Goal: Use online tool/utility: Utilize a website feature to perform a specific function

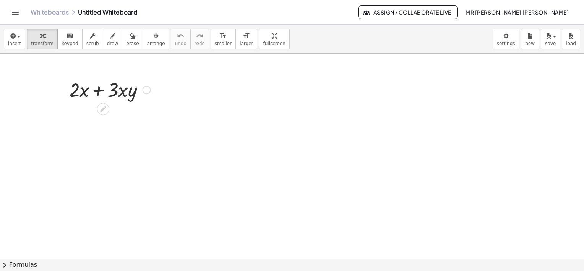
click at [119, 97] on div at bounding box center [109, 89] width 89 height 26
click at [129, 92] on div at bounding box center [109, 89] width 89 height 26
click at [101, 110] on icon at bounding box center [103, 109] width 6 height 6
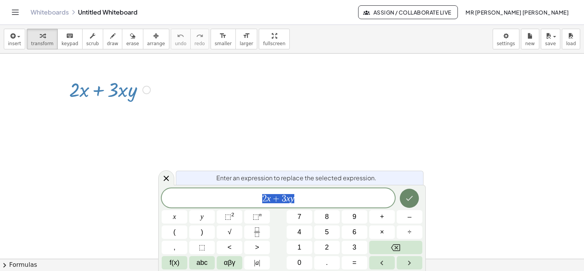
click at [411, 198] on icon "Done" at bounding box center [409, 198] width 7 height 5
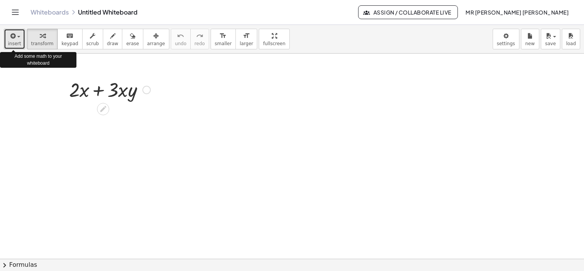
click at [13, 39] on icon "button" at bounding box center [12, 35] width 7 height 9
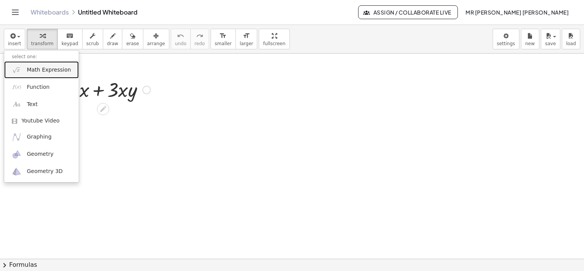
click at [45, 73] on span "Math Expression" at bounding box center [49, 70] width 44 height 8
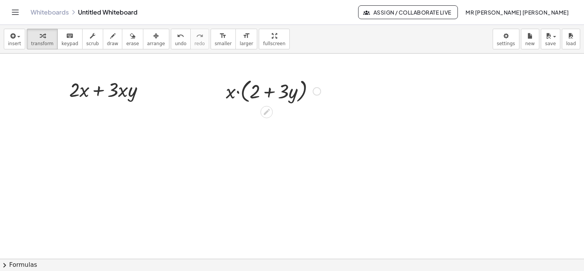
click at [239, 94] on div at bounding box center [273, 90] width 102 height 29
drag, startPoint x: 248, startPoint y: 122, endPoint x: 231, endPoint y: 122, distance: 17.2
click at [231, 122] on div at bounding box center [273, 118] width 102 height 26
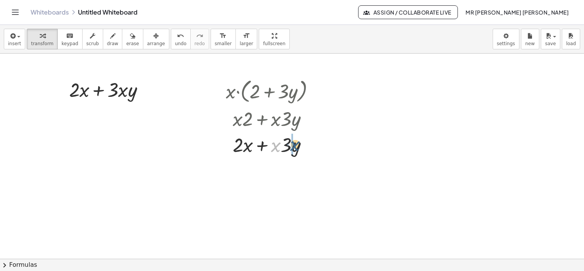
drag, startPoint x: 275, startPoint y: 149, endPoint x: 294, endPoint y: 148, distance: 19.5
click at [294, 148] on div at bounding box center [273, 144] width 102 height 26
click at [114, 91] on div at bounding box center [109, 89] width 89 height 26
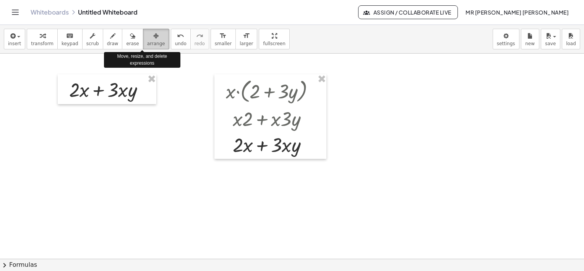
click at [153, 39] on icon "button" at bounding box center [155, 35] width 5 height 9
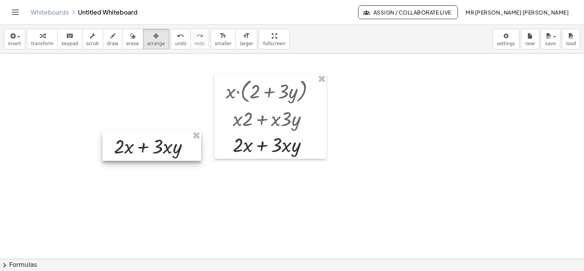
drag, startPoint x: 122, startPoint y: 81, endPoint x: 167, endPoint y: 138, distance: 71.6
click at [167, 138] on div at bounding box center [151, 146] width 99 height 30
click at [18, 41] on span "insert" at bounding box center [14, 43] width 13 height 5
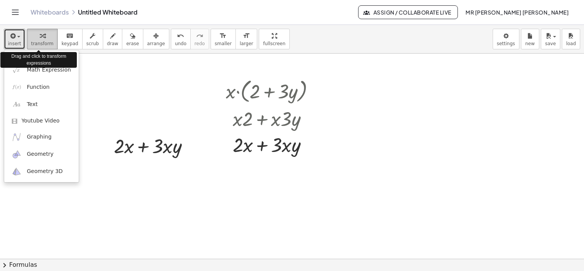
click at [37, 43] on span "transform" at bounding box center [42, 43] width 23 height 5
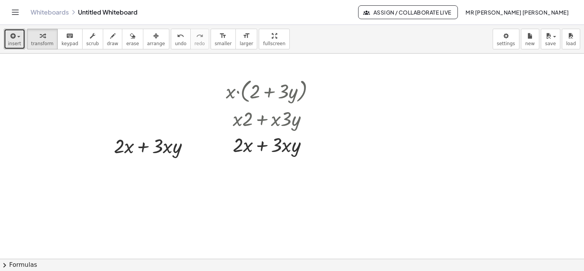
drag, startPoint x: 375, startPoint y: 67, endPoint x: 91, endPoint y: 151, distance: 296.1
drag, startPoint x: 307, startPoint y: 144, endPoint x: 333, endPoint y: 146, distance: 25.4
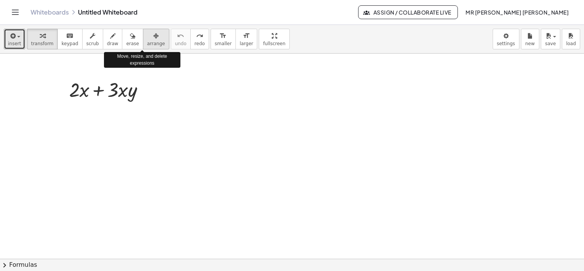
click at [153, 39] on icon "button" at bounding box center [155, 35] width 5 height 9
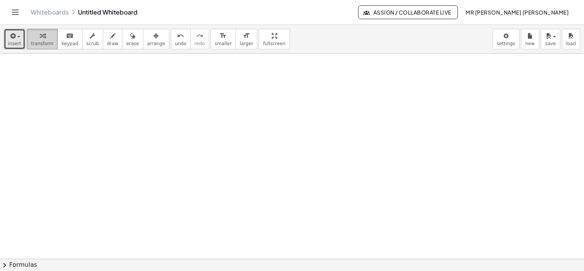
click at [41, 39] on div "button" at bounding box center [42, 35] width 23 height 9
click at [12, 41] on span "insert" at bounding box center [14, 43] width 13 height 5
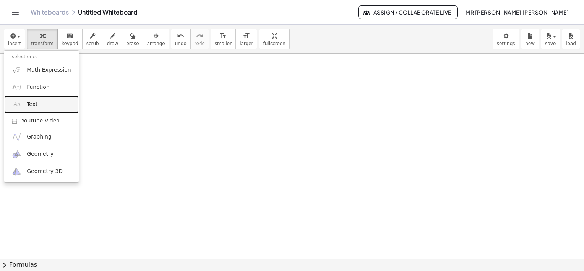
click at [37, 107] on link "Text" at bounding box center [41, 104] width 75 height 17
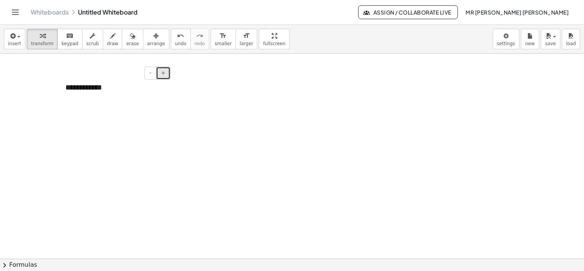
click at [162, 75] on span "+" at bounding box center [163, 73] width 5 height 6
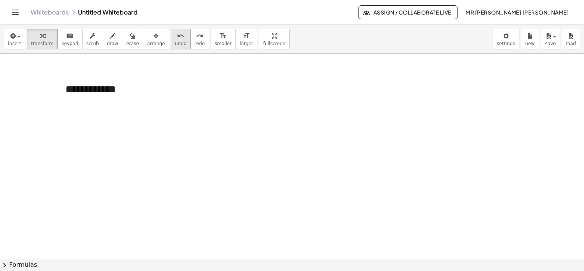
click at [175, 43] on span "undo" at bounding box center [180, 43] width 11 height 5
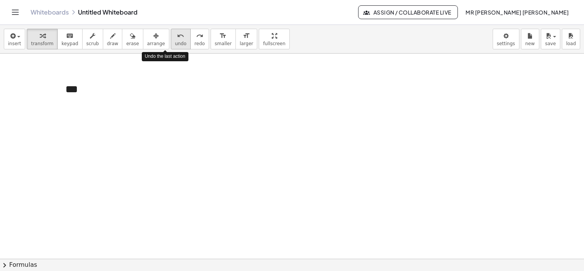
click at [175, 43] on span "undo" at bounding box center [180, 43] width 11 height 5
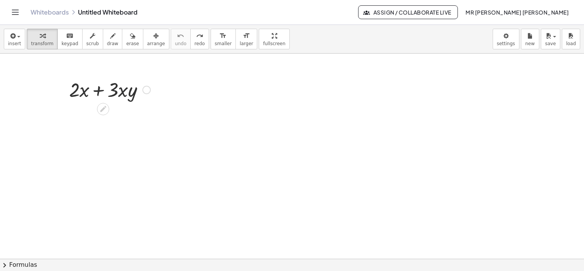
click at [119, 93] on div at bounding box center [109, 89] width 89 height 26
click at [64, 42] on span "keypad" at bounding box center [70, 43] width 17 height 5
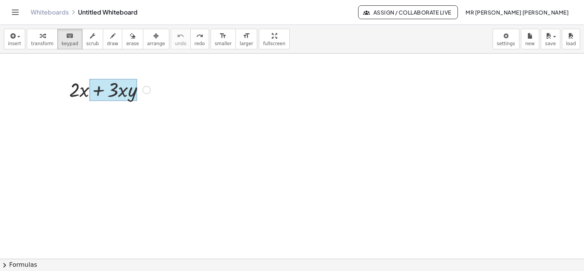
click at [120, 94] on div at bounding box center [112, 90] width 47 height 22
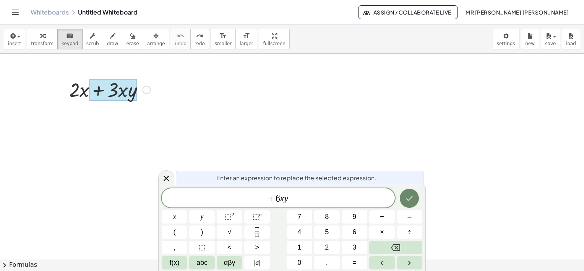
click at [403, 201] on button "Done" at bounding box center [409, 197] width 19 height 19
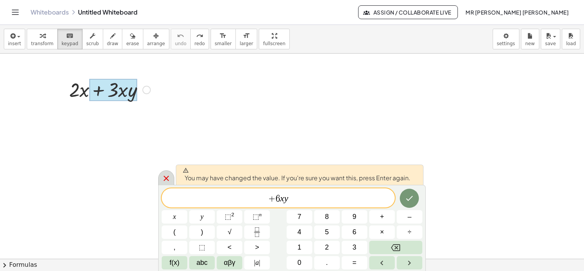
click at [165, 178] on icon at bounding box center [166, 178] width 9 height 9
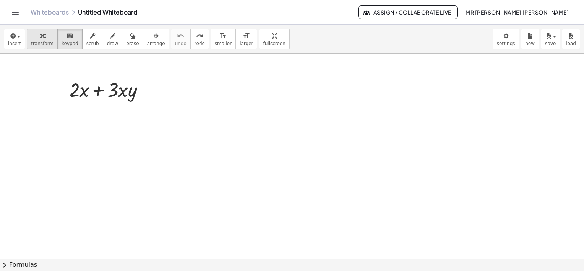
click at [43, 40] on button "transform" at bounding box center [42, 39] width 31 height 21
click at [104, 91] on div at bounding box center [109, 89] width 89 height 26
click at [110, 91] on div at bounding box center [109, 89] width 89 height 26
click at [19, 46] on button "insert" at bounding box center [14, 39] width 21 height 21
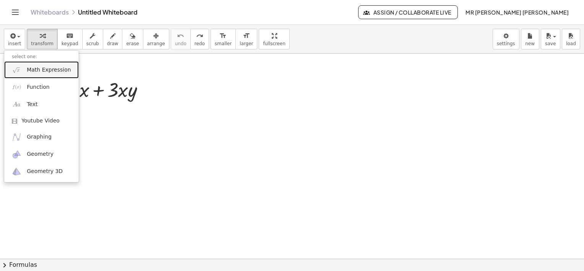
click at [40, 70] on span "Math Expression" at bounding box center [49, 70] width 44 height 8
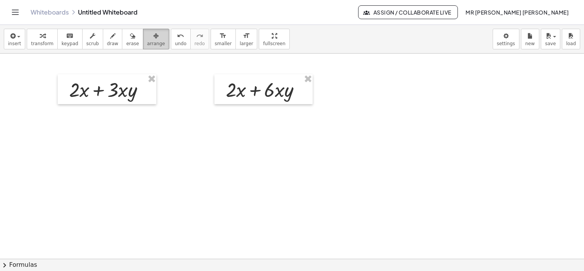
click at [147, 41] on span "arrange" at bounding box center [156, 43] width 18 height 5
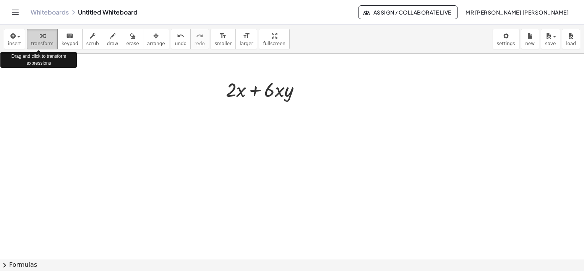
click at [42, 45] on span "transform" at bounding box center [42, 43] width 23 height 5
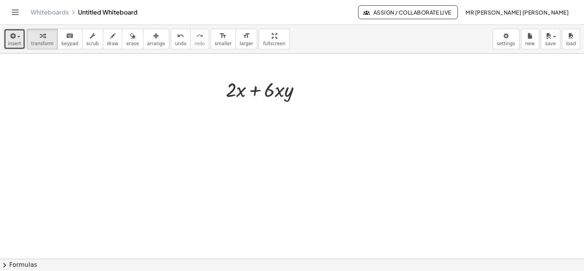
click at [16, 42] on span "insert" at bounding box center [14, 43] width 13 height 5
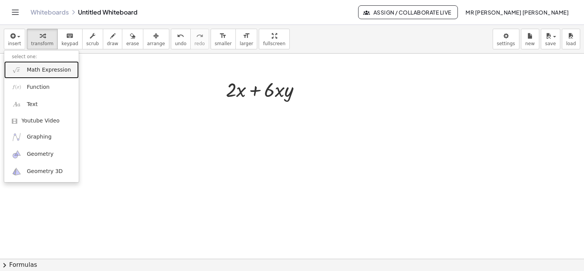
click at [27, 67] on span "Math Expression" at bounding box center [49, 70] width 44 height 8
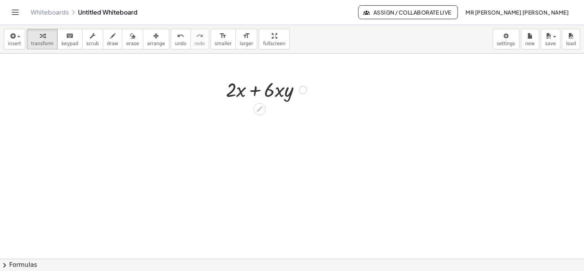
click at [271, 87] on div at bounding box center [266, 89] width 89 height 26
click at [40, 38] on icon "button" at bounding box center [42, 35] width 5 height 9
click at [273, 92] on div at bounding box center [266, 89] width 89 height 26
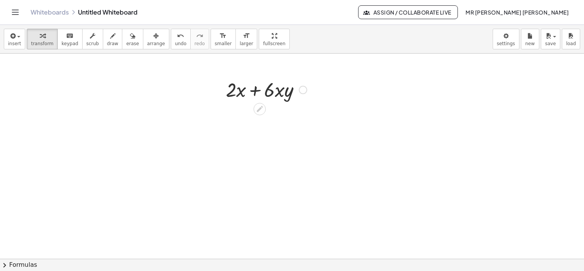
click at [266, 92] on div at bounding box center [266, 89] width 89 height 26
drag, startPoint x: 266, startPoint y: 92, endPoint x: 261, endPoint y: 93, distance: 5.5
click at [261, 93] on div at bounding box center [266, 89] width 89 height 26
click at [271, 91] on div at bounding box center [266, 89] width 89 height 26
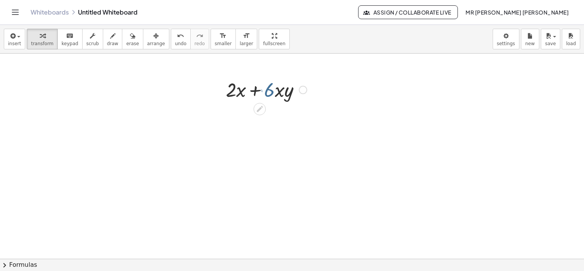
click at [271, 91] on div at bounding box center [266, 89] width 89 height 26
drag, startPoint x: 255, startPoint y: 32, endPoint x: 257, endPoint y: 72, distance: 39.8
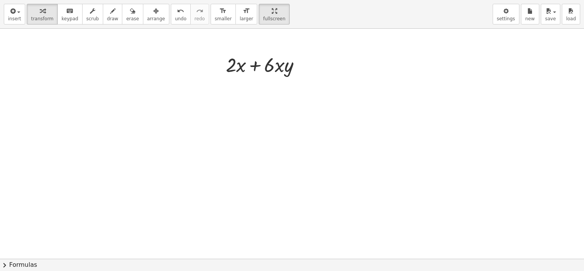
click at [257, 72] on div "insert select one: Math Expression Function Text Youtube Video Graphing Geometr…" at bounding box center [292, 135] width 584 height 271
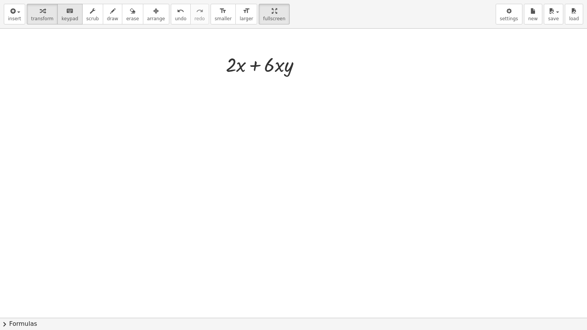
click at [64, 18] on span "keypad" at bounding box center [70, 18] width 17 height 5
click at [272, 69] on div at bounding box center [269, 65] width 11 height 22
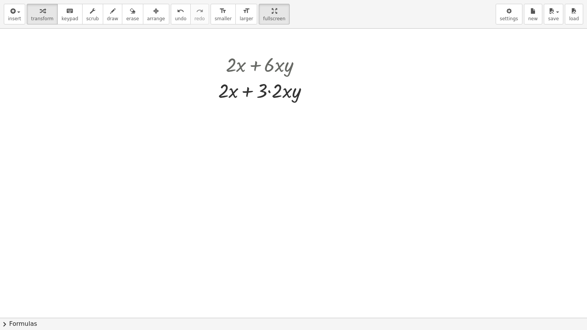
click at [303, 107] on div at bounding box center [293, 318] width 587 height 579
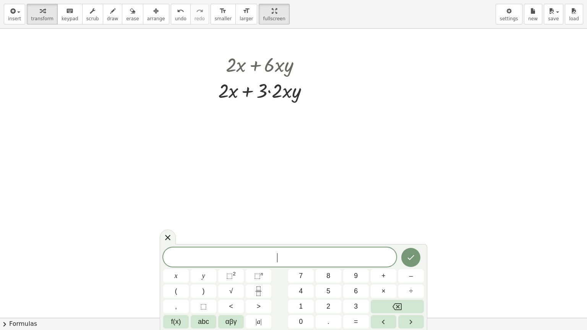
click at [240, 260] on span "​" at bounding box center [279, 258] width 233 height 11
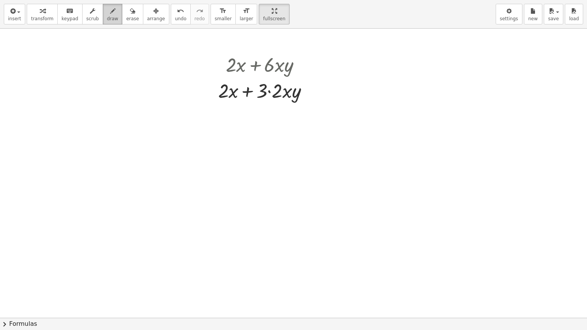
click at [110, 13] on icon "button" at bounding box center [112, 10] width 5 height 9
drag, startPoint x: 221, startPoint y: 105, endPoint x: 238, endPoint y: 104, distance: 17.2
click at [238, 104] on div at bounding box center [293, 318] width 587 height 579
drag, startPoint x: 274, startPoint y: 102, endPoint x: 288, endPoint y: 102, distance: 13.8
click at [288, 102] on div at bounding box center [293, 318] width 587 height 579
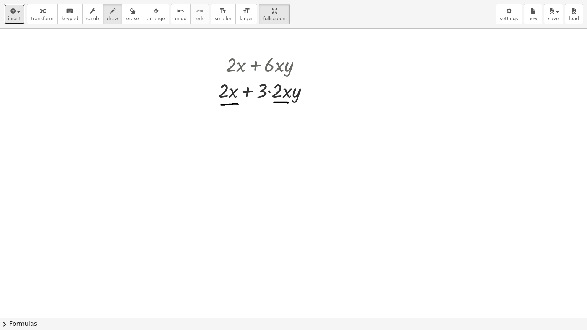
click at [16, 16] on span "insert" at bounding box center [14, 18] width 13 height 5
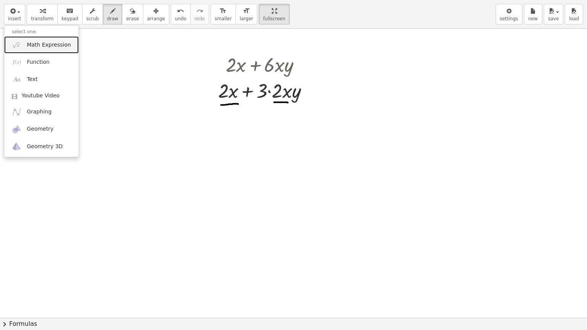
click at [23, 43] on link "Math Expression" at bounding box center [41, 44] width 75 height 17
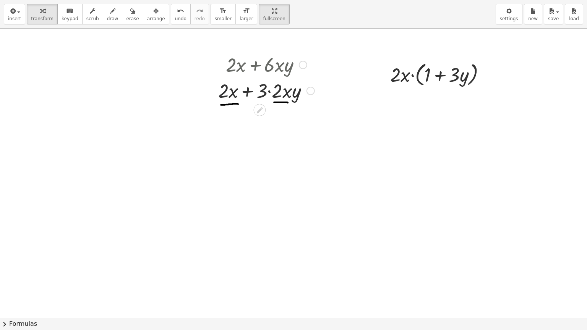
click at [224, 96] on div at bounding box center [266, 90] width 104 height 26
click at [69, 16] on span "keypad" at bounding box center [70, 18] width 17 height 5
click at [225, 95] on div at bounding box center [223, 91] width 10 height 22
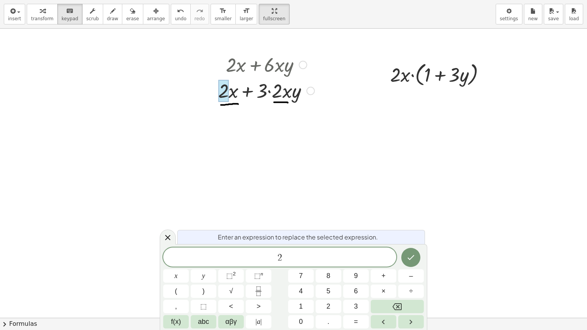
click at [225, 95] on div at bounding box center [223, 91] width 10 height 22
click at [302, 268] on div "2 x y ⬚ 2 ⬚ n 7 8 9 + – ( ) √ 4 5 6 × ÷ , ⬚ < > 1 2 3 f(x) abc αβγ | a | 0 . =" at bounding box center [293, 288] width 261 height 81
click at [295, 263] on span "2 ​" at bounding box center [279, 258] width 233 height 11
click at [407, 258] on icon "Done" at bounding box center [410, 257] width 9 height 9
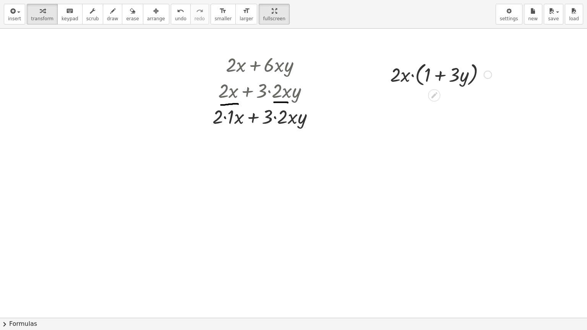
click at [414, 76] on div at bounding box center [440, 74] width 109 height 29
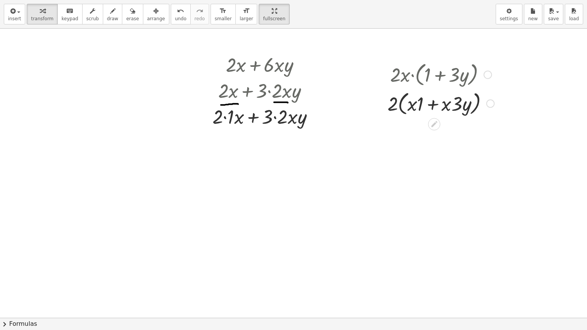
click at [412, 106] on div at bounding box center [441, 103] width 114 height 29
click at [416, 105] on div at bounding box center [441, 103] width 114 height 29
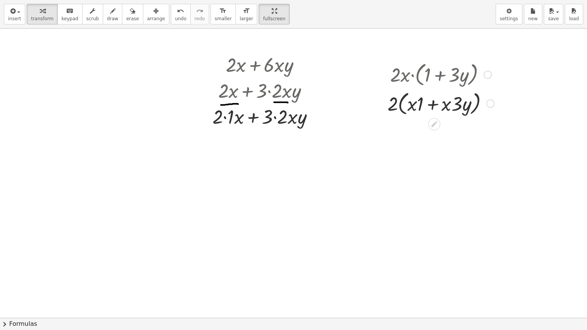
click at [422, 106] on div at bounding box center [441, 103] width 114 height 29
click at [422, 106] on div at bounding box center [440, 103] width 109 height 29
click at [457, 137] on div at bounding box center [441, 131] width 114 height 29
drag, startPoint x: 456, startPoint y: 133, endPoint x: 443, endPoint y: 134, distance: 13.4
click at [443, 134] on div at bounding box center [441, 131] width 114 height 29
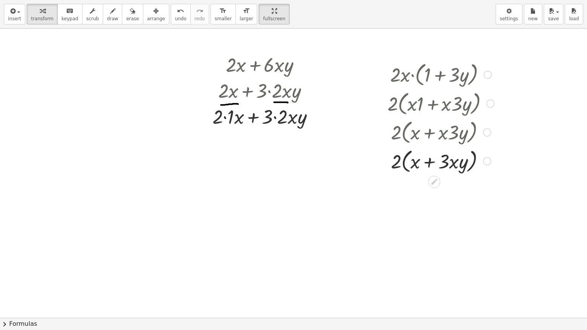
click at [396, 161] on div at bounding box center [441, 160] width 114 height 29
drag, startPoint x: 398, startPoint y: 163, endPoint x: 414, endPoint y: 163, distance: 16.1
click at [414, 163] on div at bounding box center [441, 160] width 114 height 29
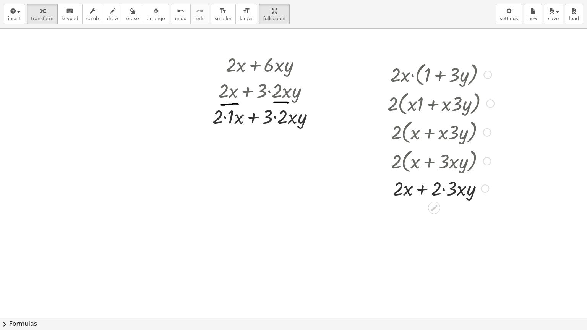
click at [445, 190] on div at bounding box center [441, 188] width 114 height 26
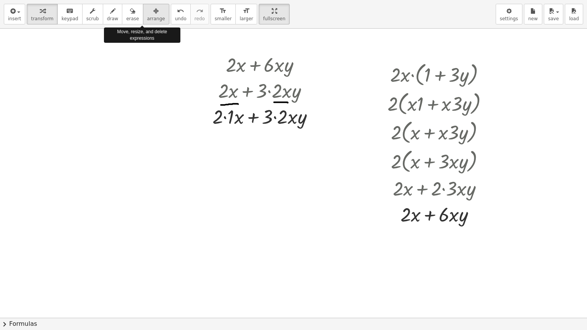
click at [147, 19] on span "arrange" at bounding box center [156, 18] width 18 height 5
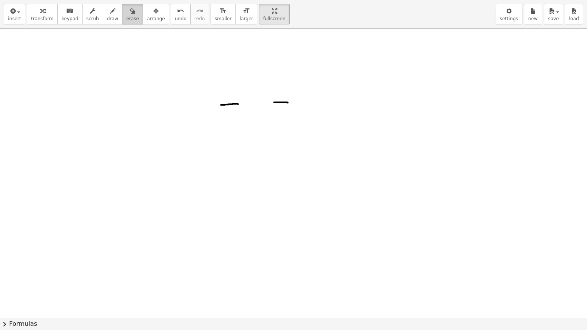
click at [126, 17] on span "erase" at bounding box center [132, 18] width 13 height 5
drag, startPoint x: 246, startPoint y: 113, endPoint x: 300, endPoint y: 104, distance: 54.7
click at [300, 104] on div at bounding box center [293, 318] width 587 height 579
click at [20, 17] on button "insert" at bounding box center [14, 14] width 21 height 21
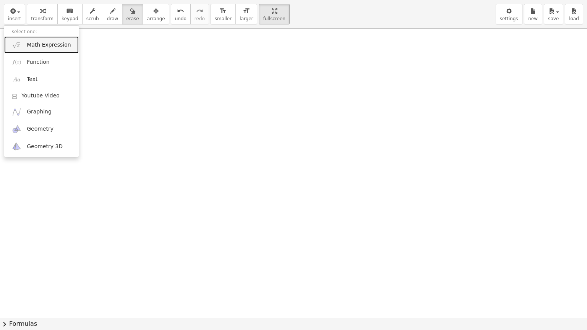
click at [28, 42] on span "Math Expression" at bounding box center [49, 45] width 44 height 8
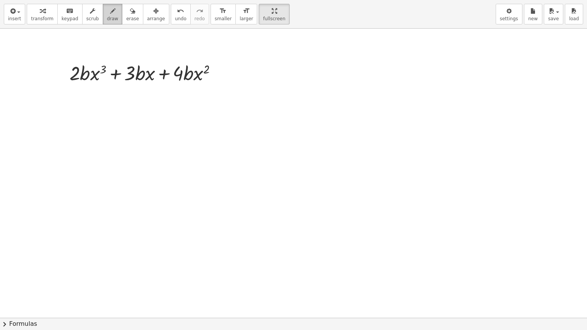
click at [103, 21] on button "draw" at bounding box center [113, 14] width 20 height 21
drag, startPoint x: 81, startPoint y: 84, endPoint x: 89, endPoint y: 84, distance: 7.3
click at [89, 84] on div at bounding box center [293, 318] width 587 height 579
drag, startPoint x: 135, startPoint y: 83, endPoint x: 144, endPoint y: 83, distance: 8.8
click at [144, 83] on div at bounding box center [293, 318] width 587 height 579
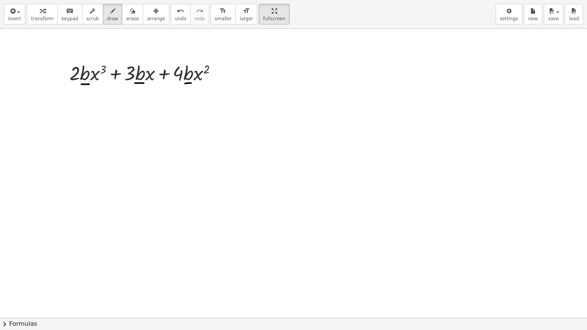
drag, startPoint x: 185, startPoint y: 83, endPoint x: 191, endPoint y: 83, distance: 6.1
click at [191, 83] on div at bounding box center [293, 318] width 587 height 579
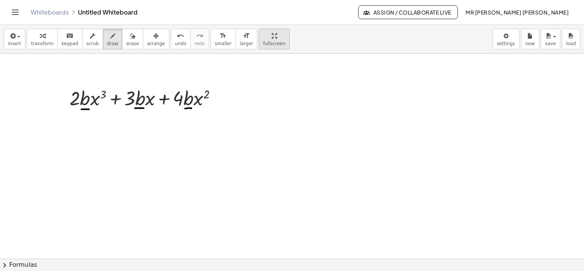
click at [263, 41] on span "fullscreen" at bounding box center [274, 43] width 22 height 5
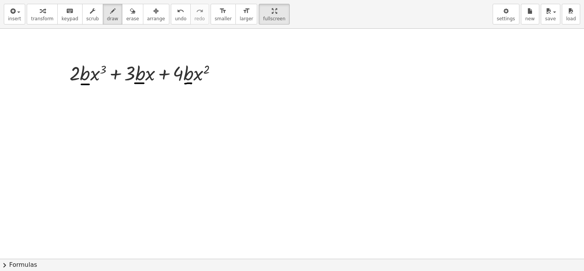
click at [255, 83] on div "insert select one: Math Expression Function Text Youtube Video Graphing Geometr…" at bounding box center [292, 135] width 584 height 271
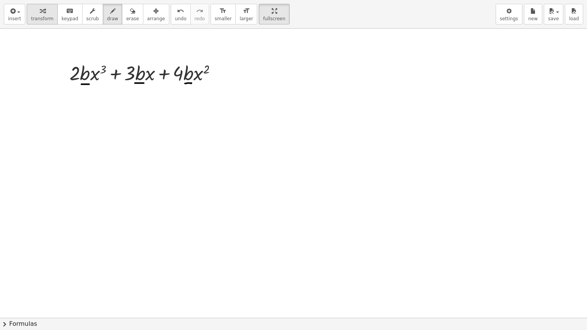
click at [41, 19] on span "transform" at bounding box center [42, 18] width 23 height 5
click at [105, 69] on div at bounding box center [146, 73] width 161 height 26
click at [102, 69] on div at bounding box center [146, 73] width 161 height 26
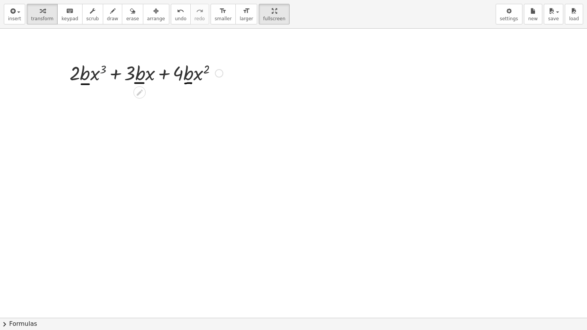
click at [96, 76] on div at bounding box center [146, 73] width 161 height 26
drag, startPoint x: 102, startPoint y: 71, endPoint x: 106, endPoint y: 68, distance: 5.0
click at [106, 68] on div at bounding box center [146, 73] width 161 height 26
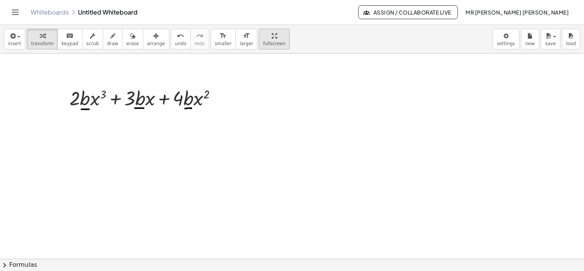
click at [263, 32] on div "button" at bounding box center [274, 35] width 22 height 9
drag, startPoint x: 257, startPoint y: 35, endPoint x: 259, endPoint y: 75, distance: 39.8
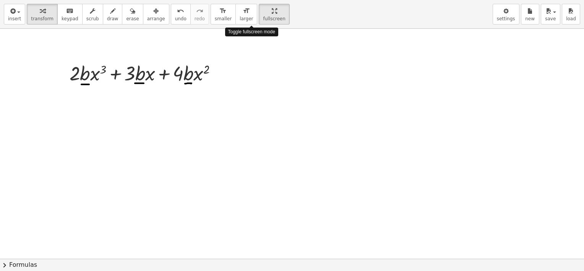
click at [259, 75] on div "insert select one: Math Expression Function Text Youtube Video Graphing Geometr…" at bounding box center [292, 135] width 584 height 271
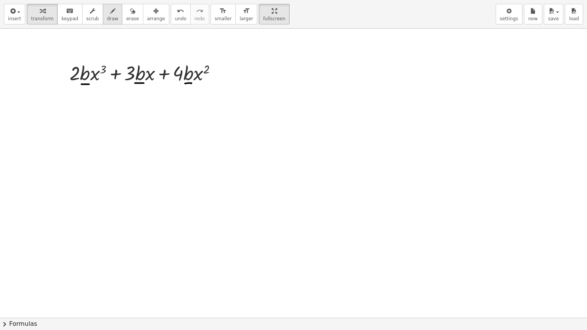
click at [107, 18] on span "draw" at bounding box center [112, 18] width 11 height 5
drag, startPoint x: 93, startPoint y: 63, endPoint x: 107, endPoint y: 64, distance: 13.8
click at [107, 64] on div at bounding box center [293, 318] width 587 height 579
drag, startPoint x: 147, startPoint y: 65, endPoint x: 159, endPoint y: 67, distance: 12.0
click at [159, 67] on div at bounding box center [293, 318] width 587 height 579
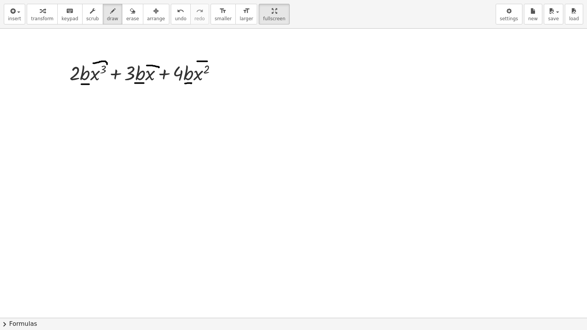
drag, startPoint x: 197, startPoint y: 61, endPoint x: 209, endPoint y: 62, distance: 11.5
click at [209, 62] on div at bounding box center [293, 318] width 587 height 579
click at [153, 71] on div at bounding box center [293, 318] width 587 height 579
click at [15, 18] on span "insert" at bounding box center [14, 18] width 13 height 5
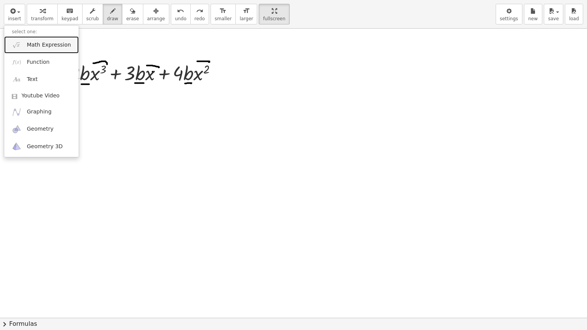
click at [31, 42] on span "Math Expression" at bounding box center [49, 45] width 44 height 8
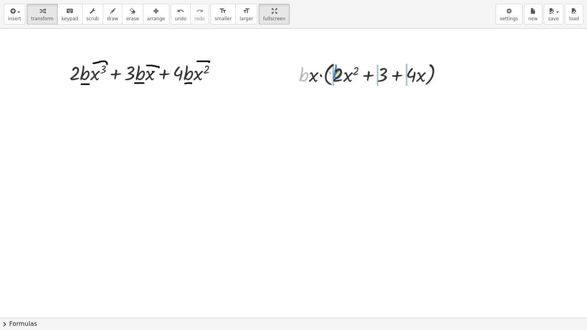
drag, startPoint x: 306, startPoint y: 74, endPoint x: 339, endPoint y: 71, distance: 33.7
click at [339, 71] on div at bounding box center [374, 74] width 158 height 29
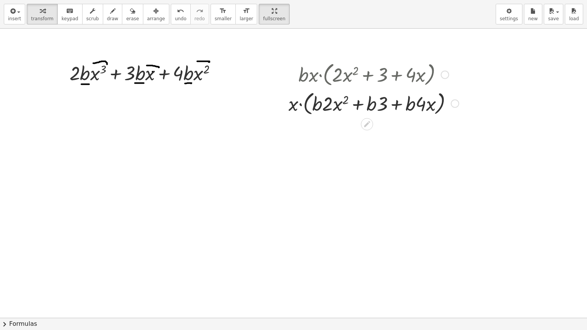
drag, startPoint x: 394, startPoint y: 147, endPoint x: 295, endPoint y: 107, distance: 106.3
click at [295, 107] on div "+ · 2 · b · x 3 + · 3 · b · x + · 4 · b · x 2 · b · x · ( + · 2 · x 2 + 3 + · 4…" at bounding box center [293, 318] width 587 height 579
drag, startPoint x: 295, startPoint y: 107, endPoint x: 320, endPoint y: 110, distance: 24.6
click at [320, 110] on div at bounding box center [374, 103] width 178 height 29
drag, startPoint x: 317, startPoint y: 108, endPoint x: 293, endPoint y: 109, distance: 23.7
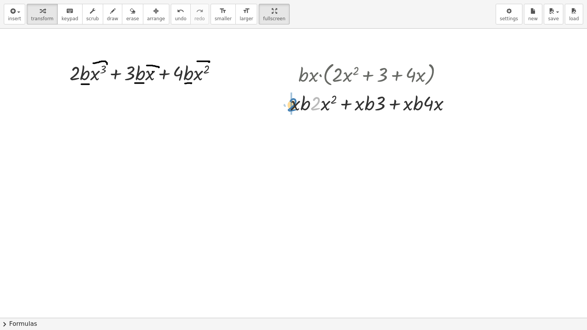
click at [293, 109] on div at bounding box center [374, 103] width 174 height 26
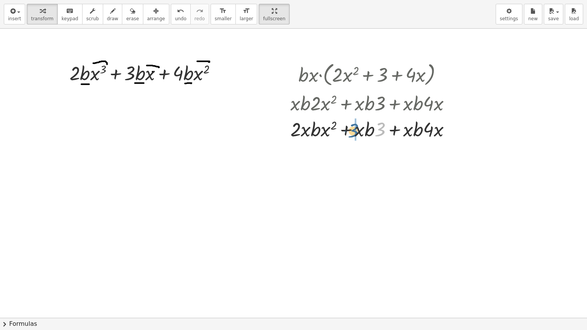
drag, startPoint x: 381, startPoint y: 132, endPoint x: 354, endPoint y: 133, distance: 27.2
click at [354, 133] on div at bounding box center [374, 129] width 174 height 26
drag, startPoint x: 428, startPoint y: 132, endPoint x: 402, endPoint y: 133, distance: 26.0
click at [402, 133] on div at bounding box center [374, 129] width 174 height 26
drag, startPoint x: 307, startPoint y: 133, endPoint x: 327, endPoint y: 135, distance: 20.4
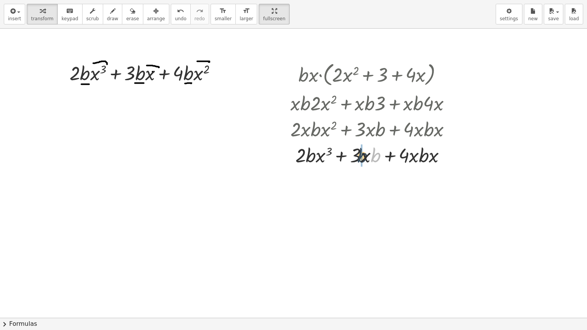
drag, startPoint x: 374, startPoint y: 157, endPoint x: 361, endPoint y: 157, distance: 13.0
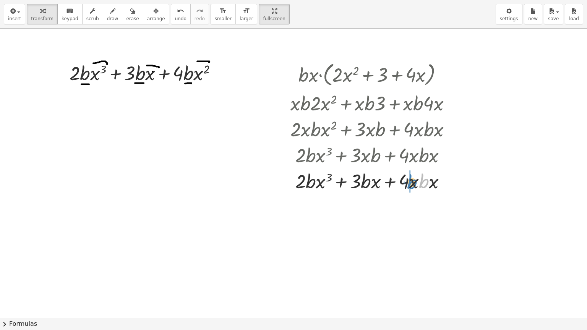
drag, startPoint x: 422, startPoint y: 183, endPoint x: 410, endPoint y: 184, distance: 12.3
drag, startPoint x: 423, startPoint y: 185, endPoint x: 433, endPoint y: 185, distance: 10.7
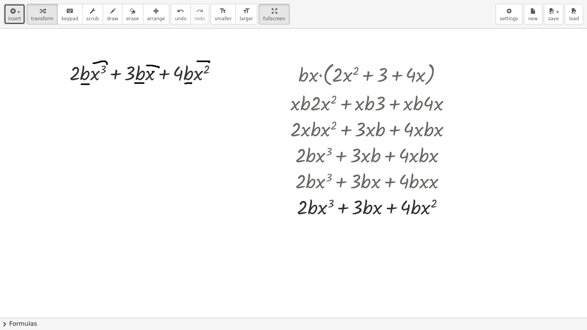
click at [12, 17] on span "insert" at bounding box center [14, 18] width 13 height 5
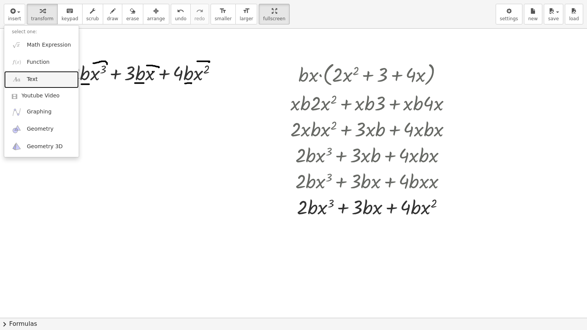
click at [38, 78] on link "Text" at bounding box center [41, 79] width 75 height 17
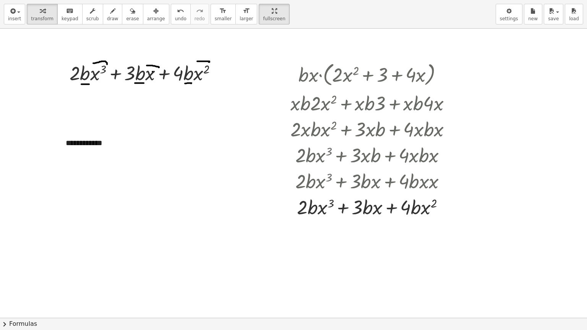
click at [223, 141] on div at bounding box center [293, 318] width 587 height 579
click at [96, 146] on div "**********" at bounding box center [115, 143] width 115 height 26
click at [162, 130] on span "+" at bounding box center [163, 128] width 5 height 6
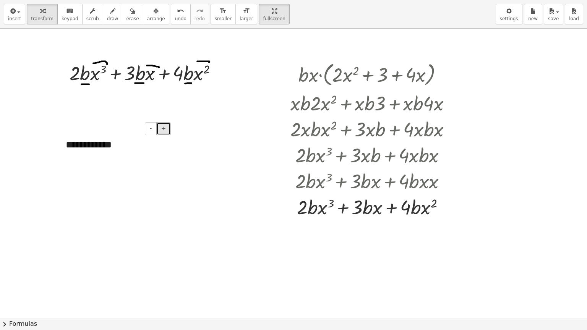
click at [162, 130] on span "+" at bounding box center [163, 128] width 5 height 6
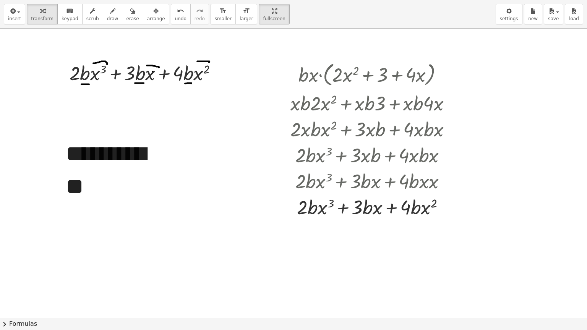
click at [213, 134] on div at bounding box center [293, 318] width 587 height 579
click at [124, 194] on div "**********" at bounding box center [115, 170] width 115 height 81
click at [131, 190] on div "**********" at bounding box center [115, 170] width 115 height 81
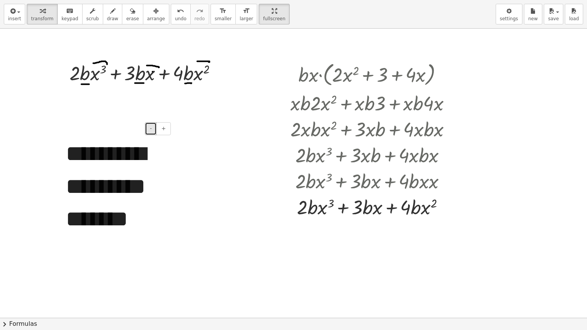
click at [156, 126] on button "-" at bounding box center [151, 128] width 12 height 13
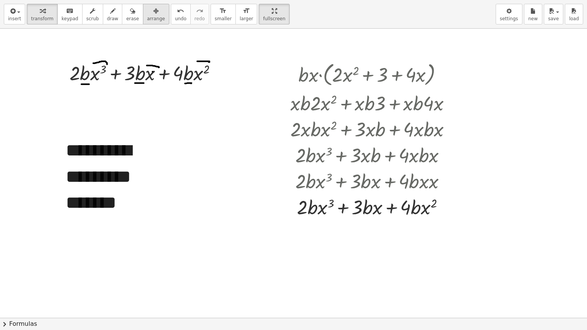
click at [153, 6] on icon "button" at bounding box center [155, 10] width 5 height 9
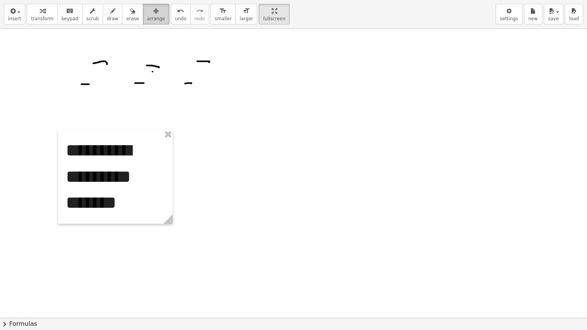
click at [143, 16] on button "arrange" at bounding box center [156, 14] width 26 height 21
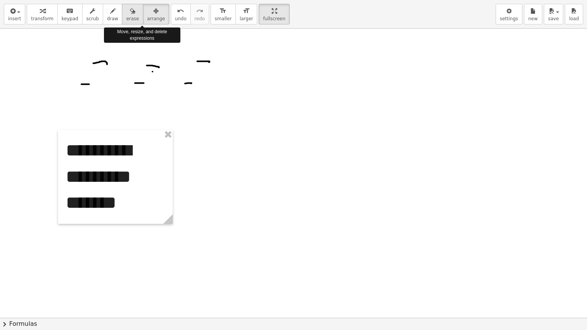
click at [126, 16] on span "erase" at bounding box center [132, 18] width 13 height 5
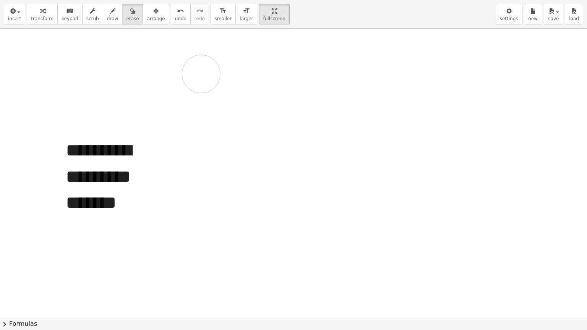
drag, startPoint x: 92, startPoint y: 78, endPoint x: 96, endPoint y: 44, distance: 34.3
click at [201, 74] on div at bounding box center [293, 318] width 587 height 579
click at [20, 24] on button "insert" at bounding box center [14, 14] width 21 height 21
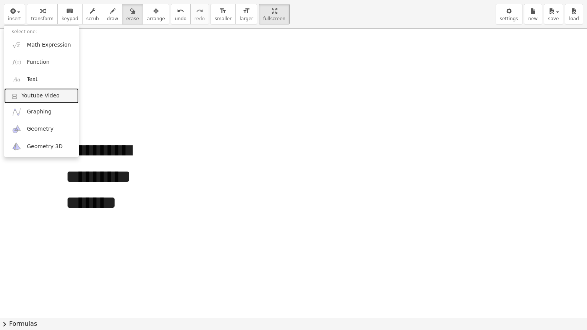
click at [37, 99] on span "Youtube Video" at bounding box center [40, 96] width 38 height 8
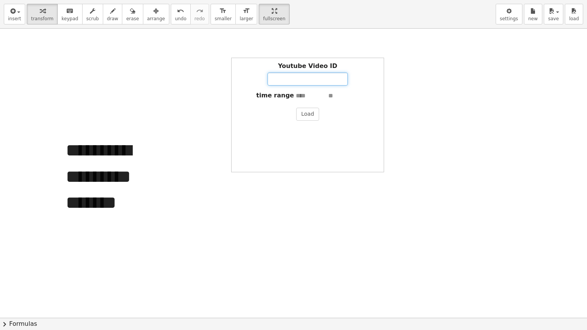
click at [327, 81] on input "Youtube Video ID" at bounding box center [308, 79] width 80 height 13
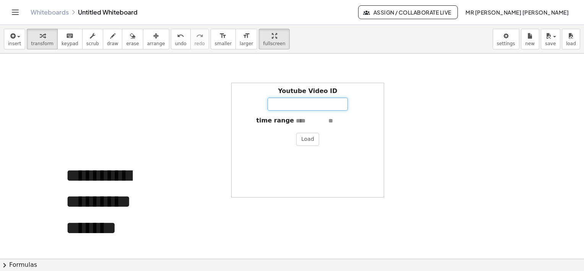
click at [267, 33] on div "insert select one: Math Expression Function Text Youtube Video Graphing Geometr…" at bounding box center [292, 39] width 584 height 29
click at [263, 35] on div "button" at bounding box center [274, 35] width 22 height 9
drag, startPoint x: 258, startPoint y: 35, endPoint x: 259, endPoint y: 75, distance: 39.8
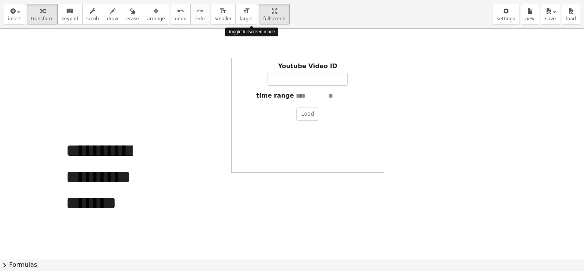
click at [259, 75] on div "**********" at bounding box center [292, 135] width 584 height 271
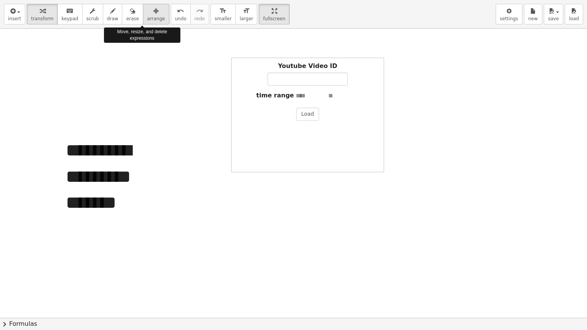
click at [147, 17] on span "arrange" at bounding box center [156, 18] width 18 height 5
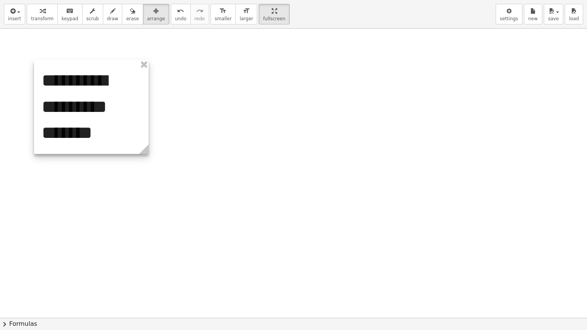
drag, startPoint x: 130, startPoint y: 137, endPoint x: 106, endPoint y: 68, distance: 72.8
click at [106, 68] on div at bounding box center [91, 107] width 115 height 94
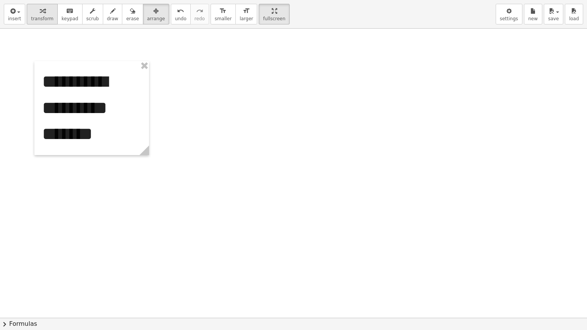
click at [39, 16] on span "transform" at bounding box center [42, 18] width 23 height 5
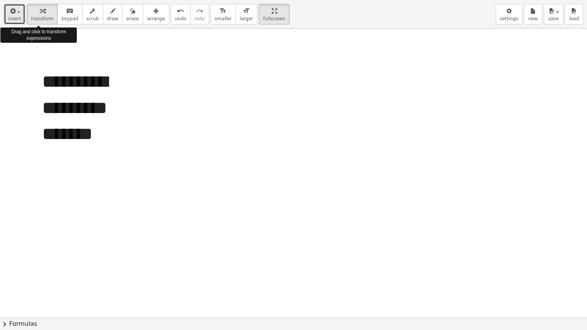
click at [21, 16] on button "insert" at bounding box center [14, 14] width 21 height 21
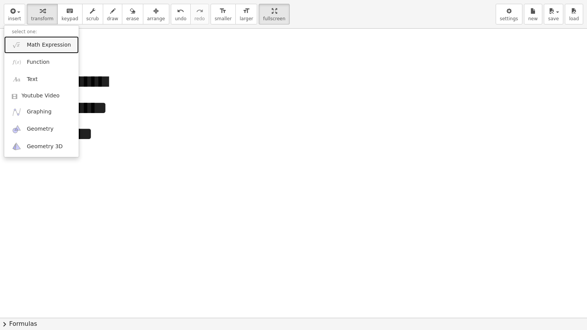
click at [31, 42] on span "Math Expression" at bounding box center [49, 45] width 44 height 8
